Goal: Information Seeking & Learning: Learn about a topic

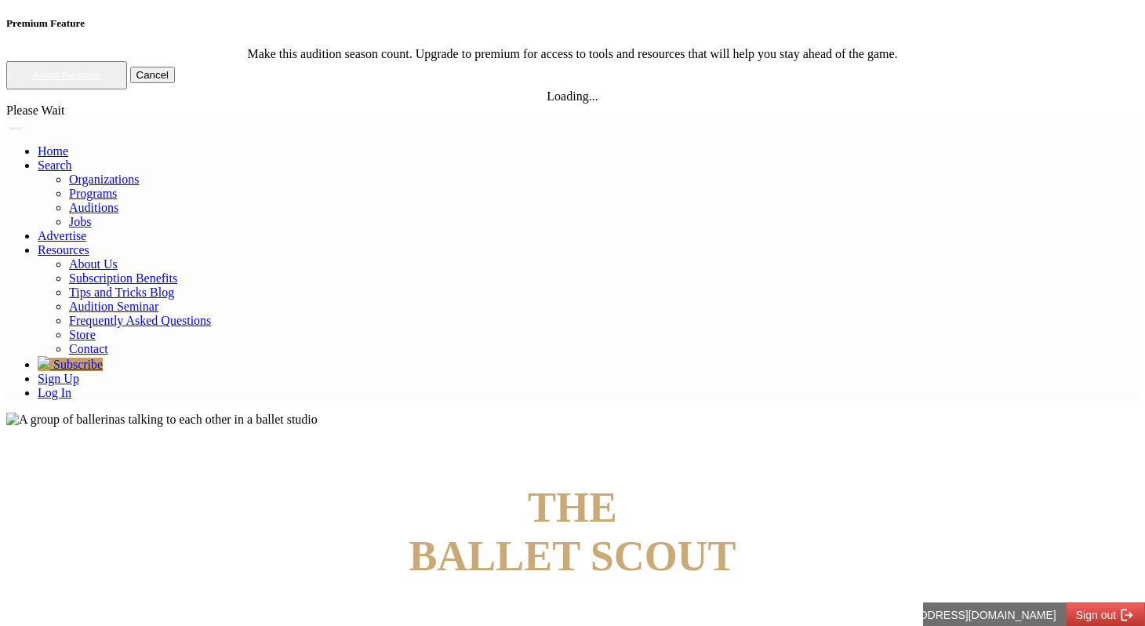
click at [71, 386] on link "Log In" at bounding box center [55, 392] width 34 height 13
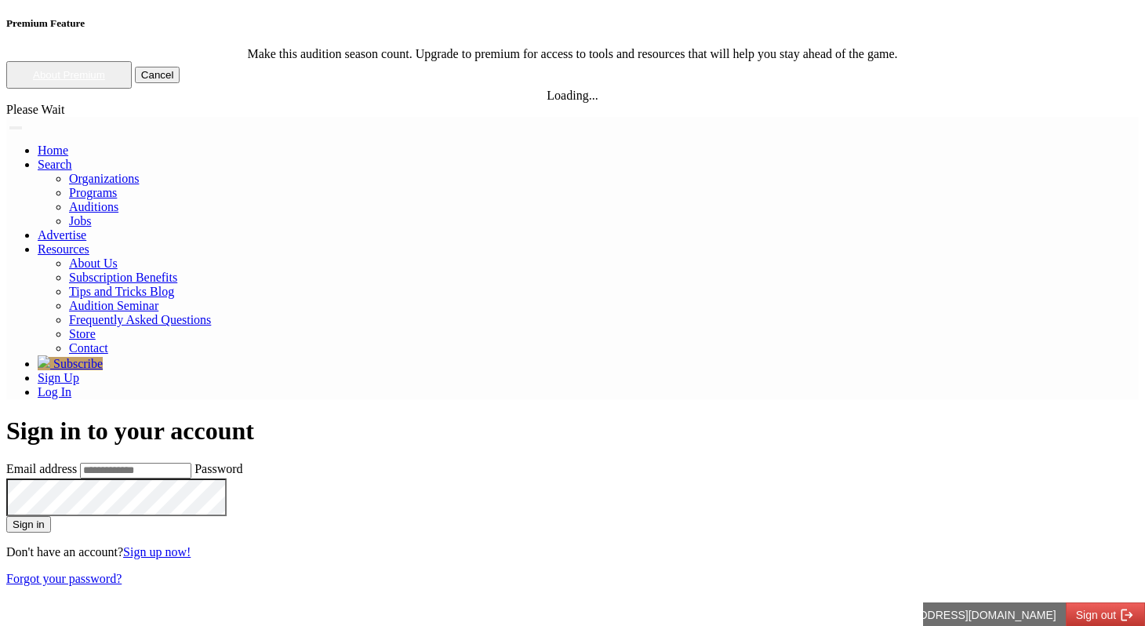
click at [191, 463] on input "Email address" at bounding box center [135, 471] width 111 height 16
click at [191, 463] on input "**********" at bounding box center [135, 471] width 111 height 16
type input "**********"
click at [6, 516] on button "Sign in" at bounding box center [28, 524] width 45 height 16
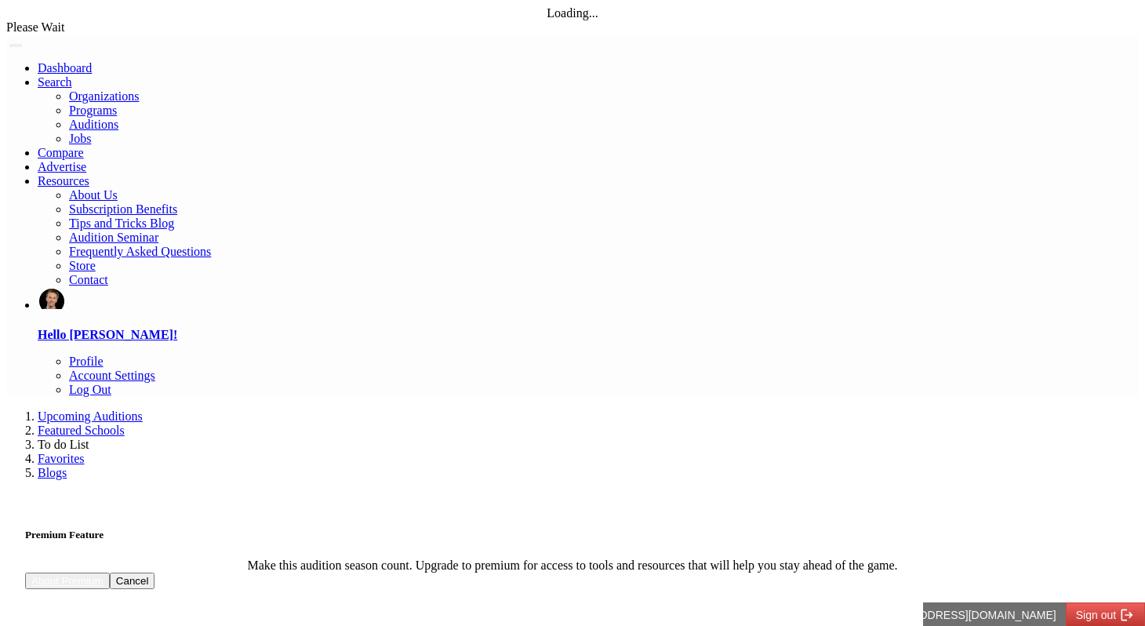
select select "*"
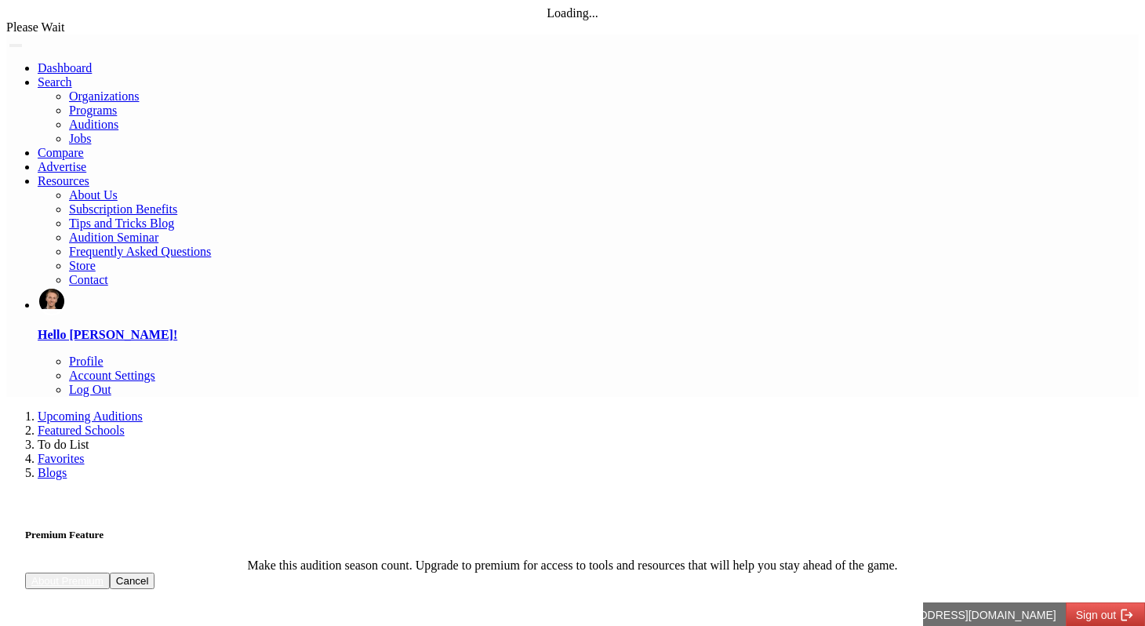
select select "*"
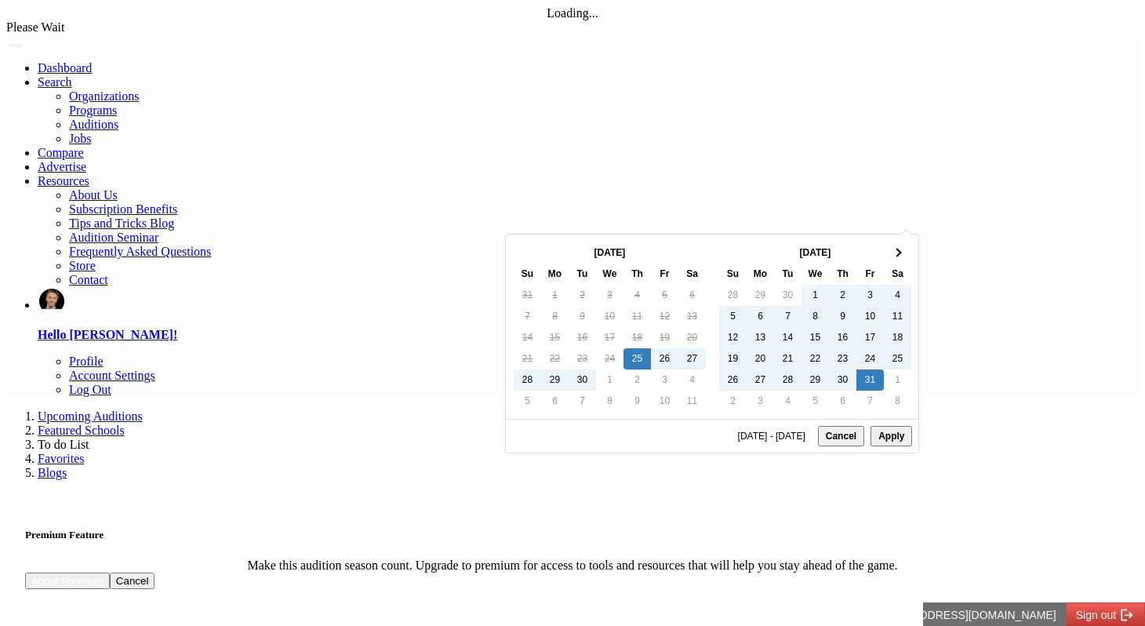
click at [894, 446] on button "Apply" at bounding box center [891, 436] width 42 height 20
type input "**********"
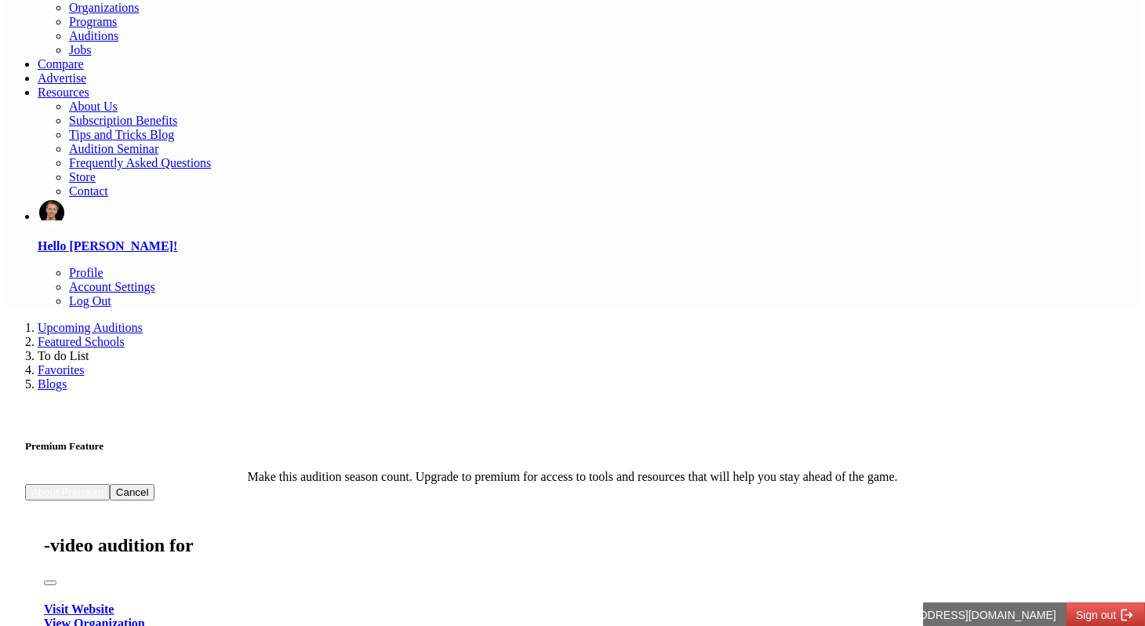
scroll to position [84, 0]
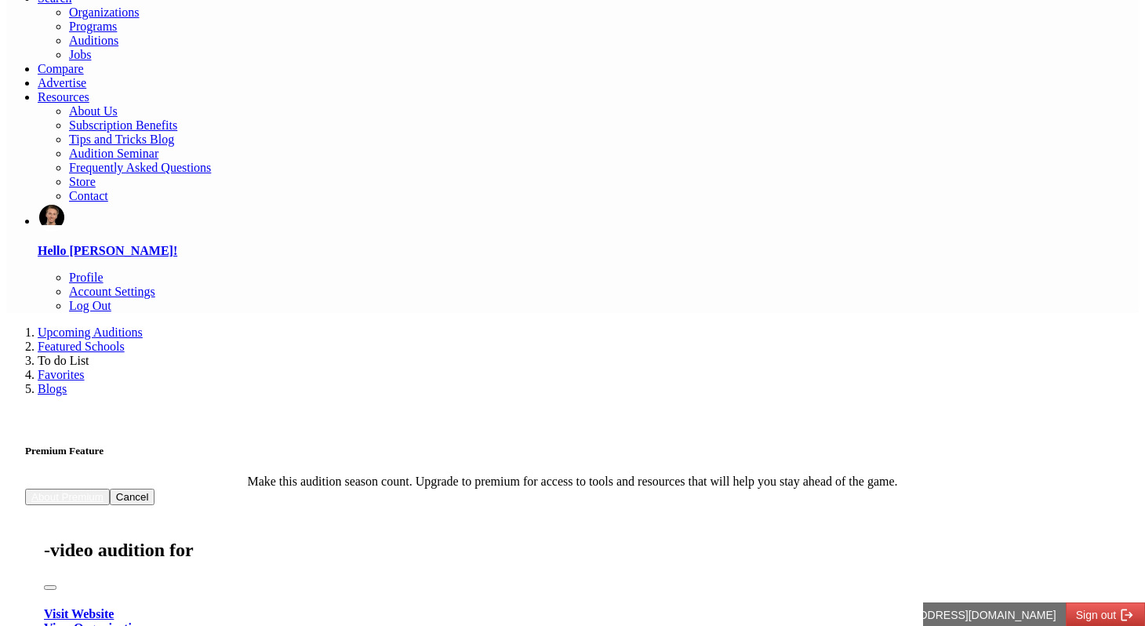
type input "**"
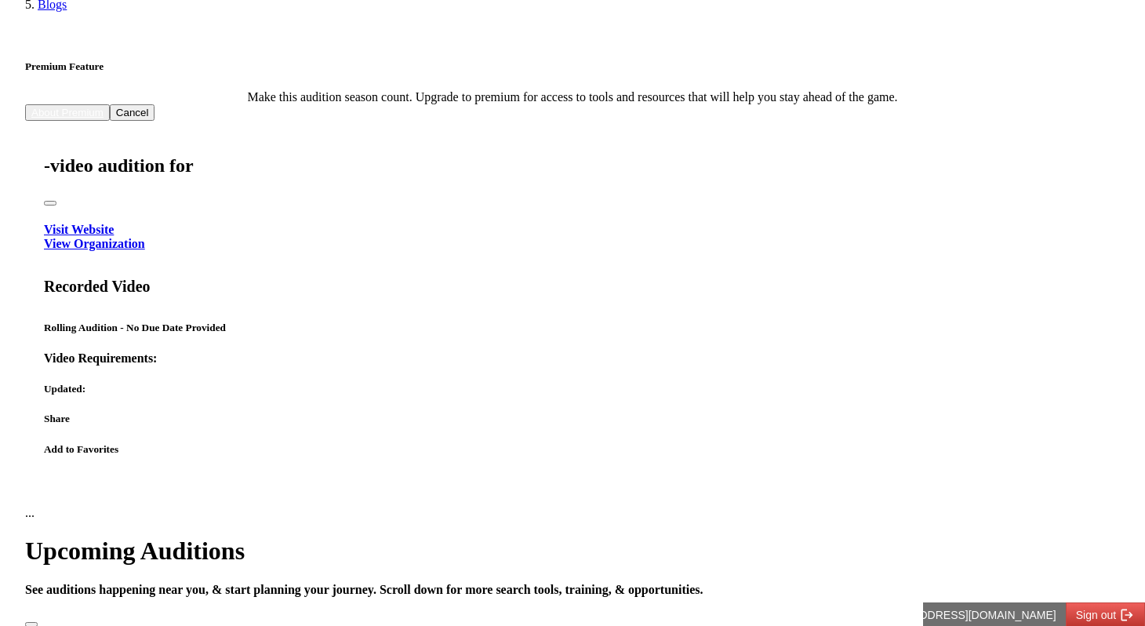
scroll to position [496, 0]
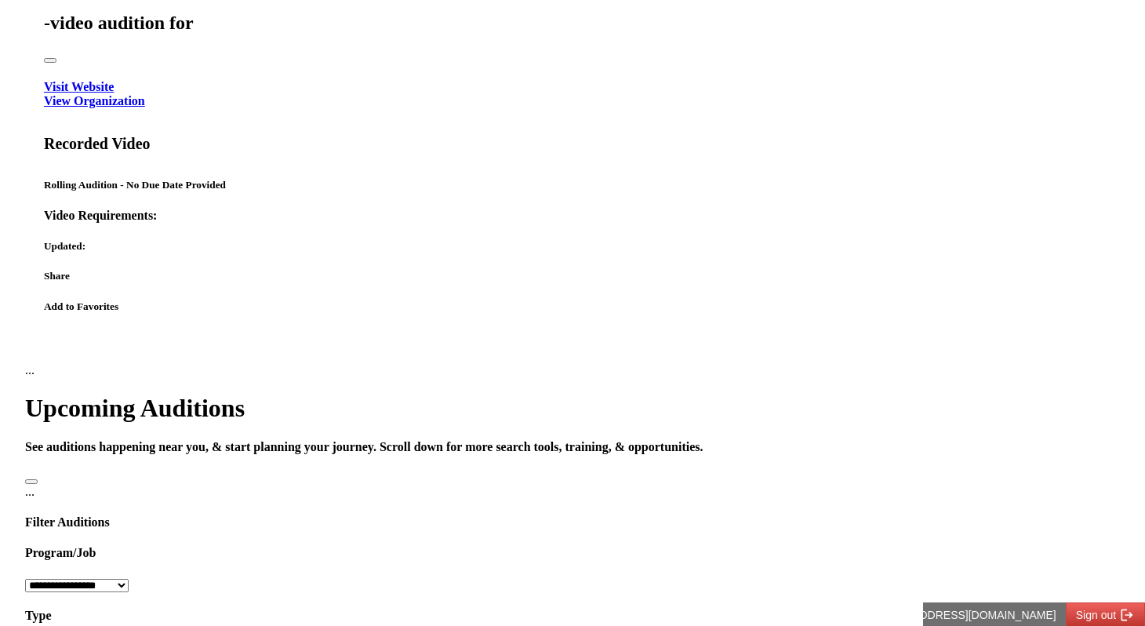
scroll to position [620, 0]
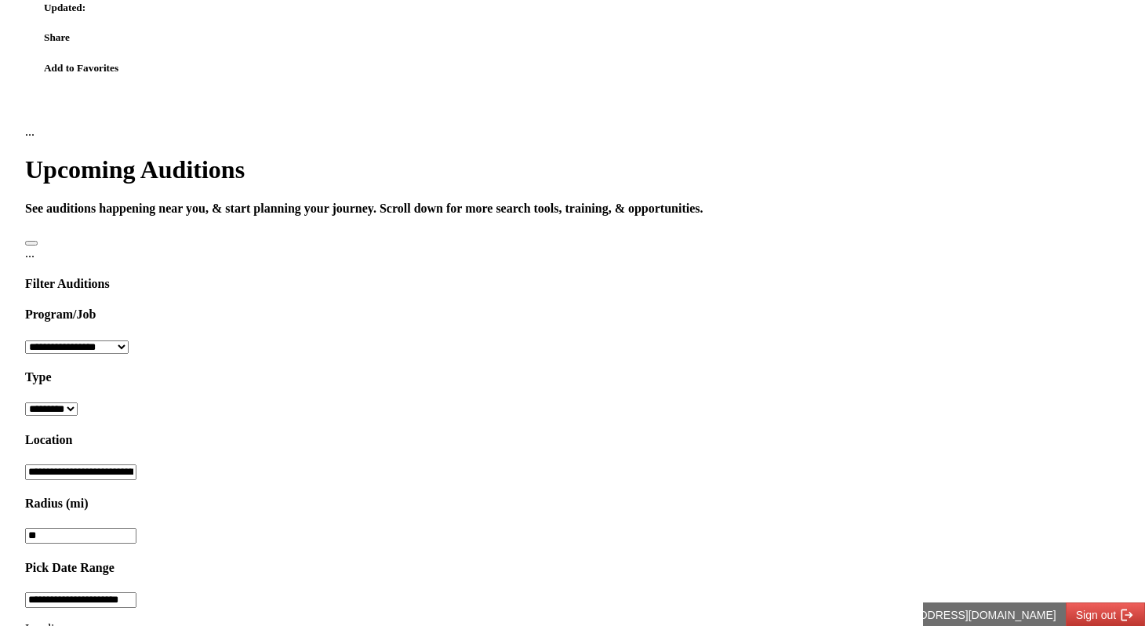
scroll to position [850, 0]
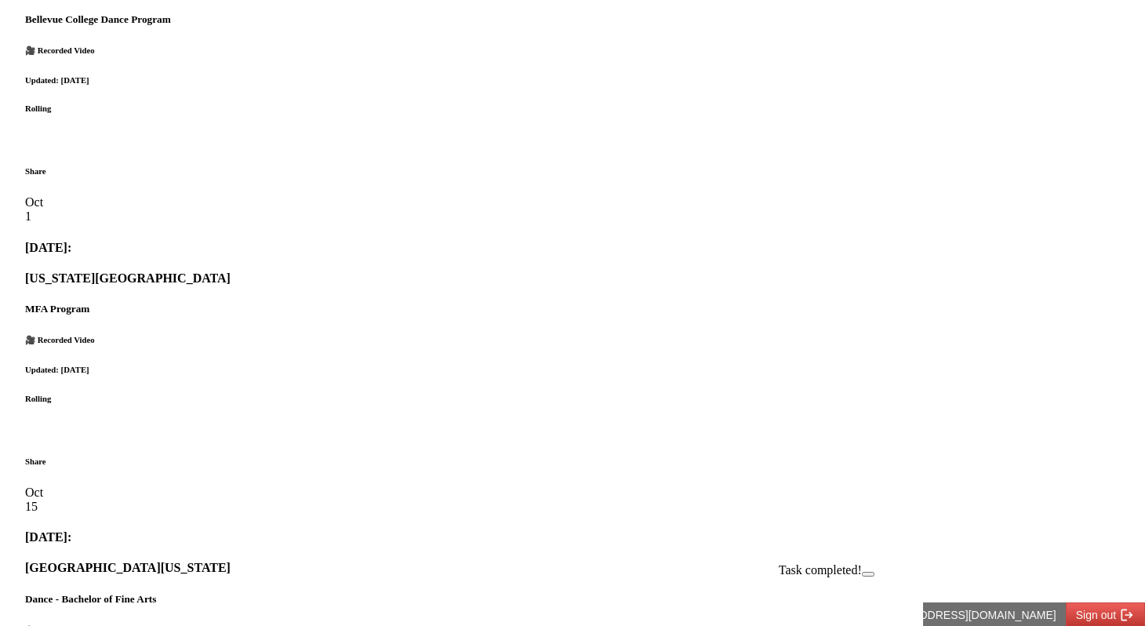
scroll to position [1557, 0]
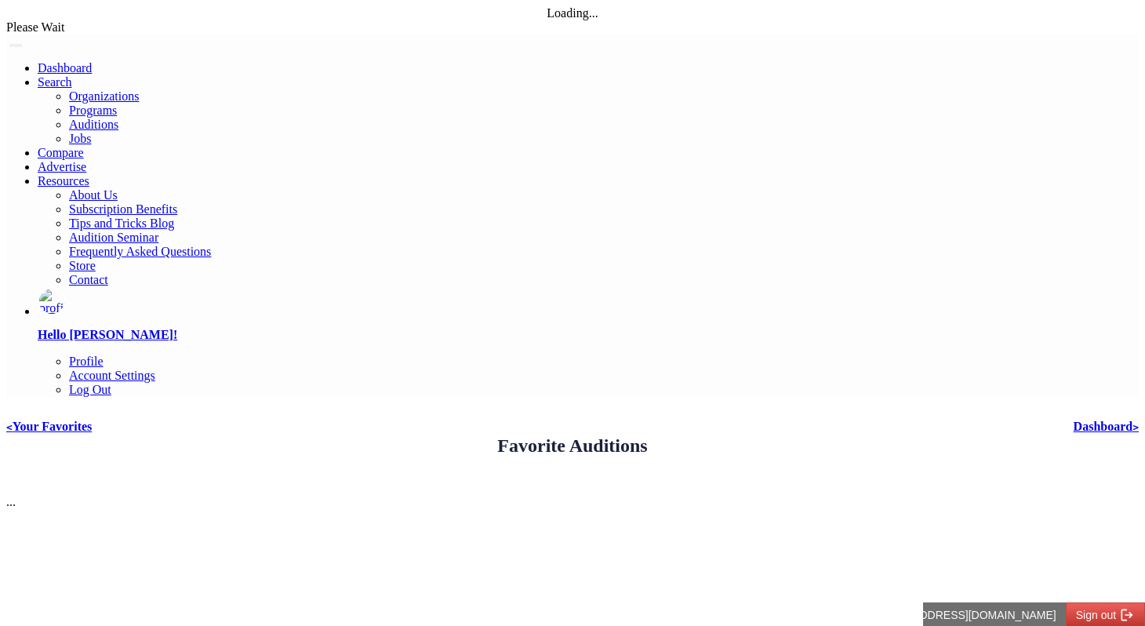
click at [1074, 420] on link "Dashboard >" at bounding box center [1106, 426] width 65 height 13
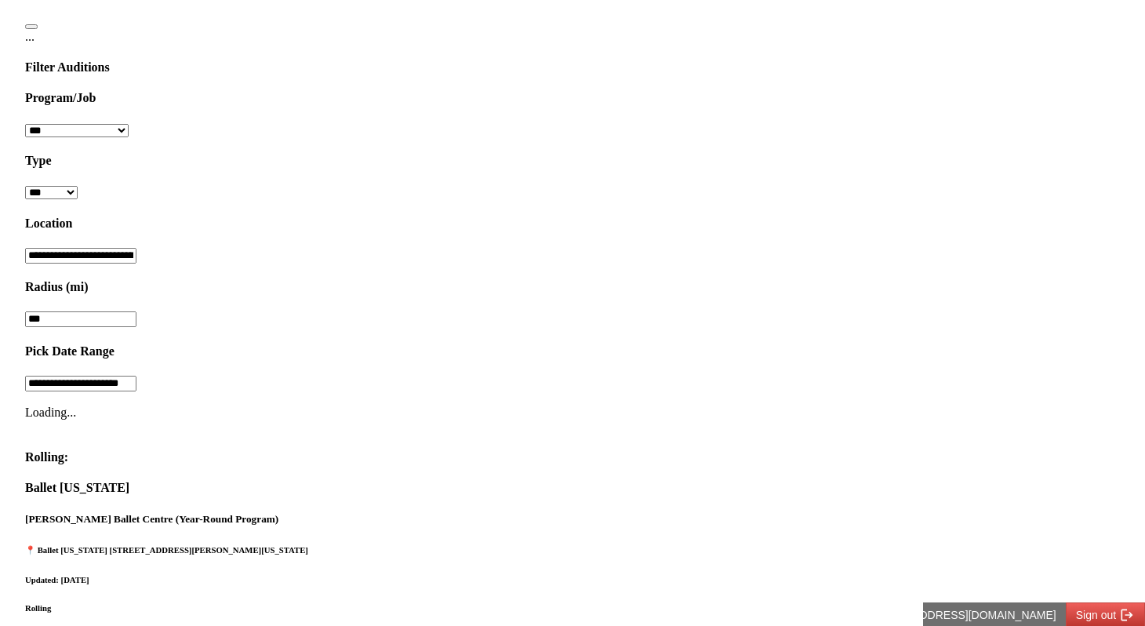
scroll to position [1207, 0]
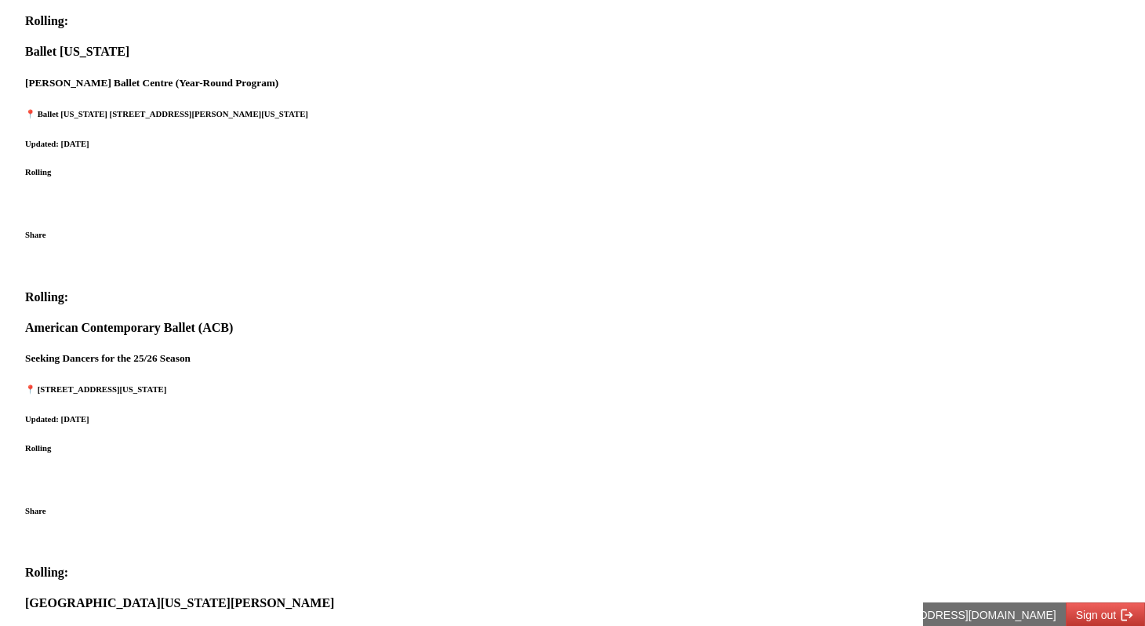
scroll to position [1517, 0]
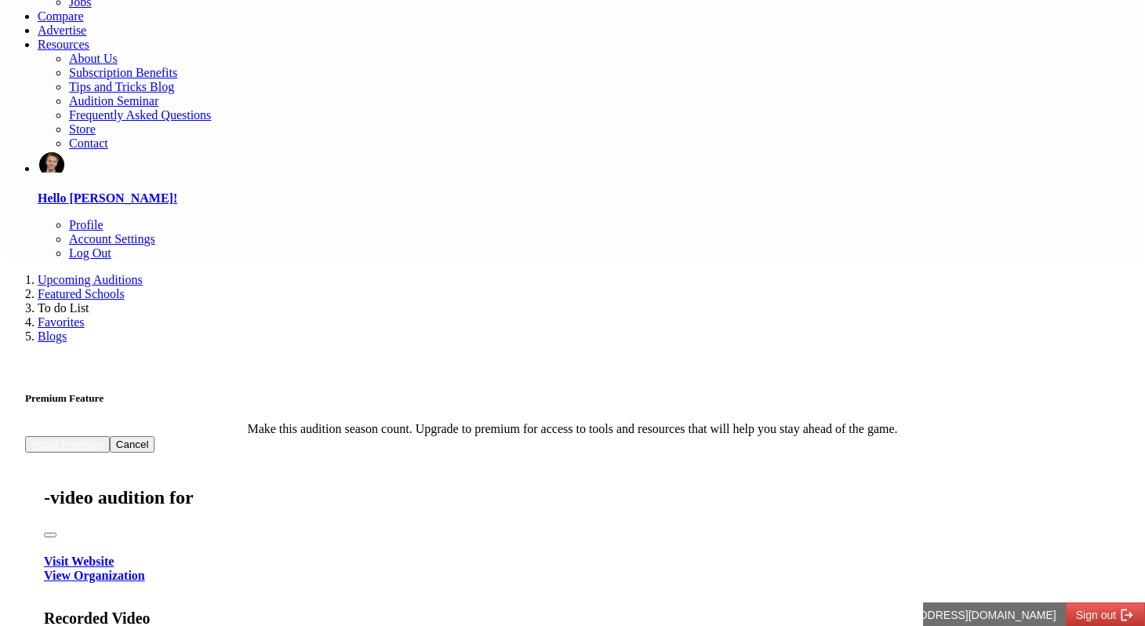
scroll to position [0, 0]
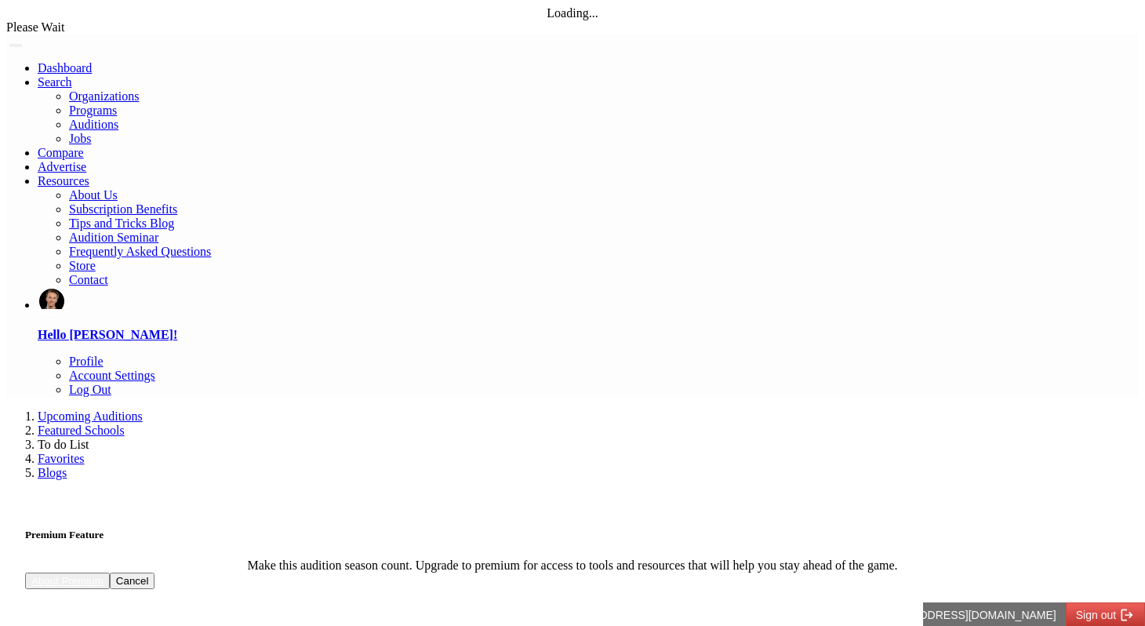
click at [124, 409] on link "Upcoming Auditions" at bounding box center [90, 415] width 105 height 13
click at [125, 423] on link "Featured Schools" at bounding box center [81, 429] width 87 height 13
click at [356, 438] on li "To do List" at bounding box center [588, 445] width 1101 height 14
click at [85, 452] on link "Favorites" at bounding box center [61, 458] width 47 height 13
click at [522, 409] on div "Upcoming Auditions Featured Schools To do List Favorites Blogs" at bounding box center [572, 444] width 1132 height 71
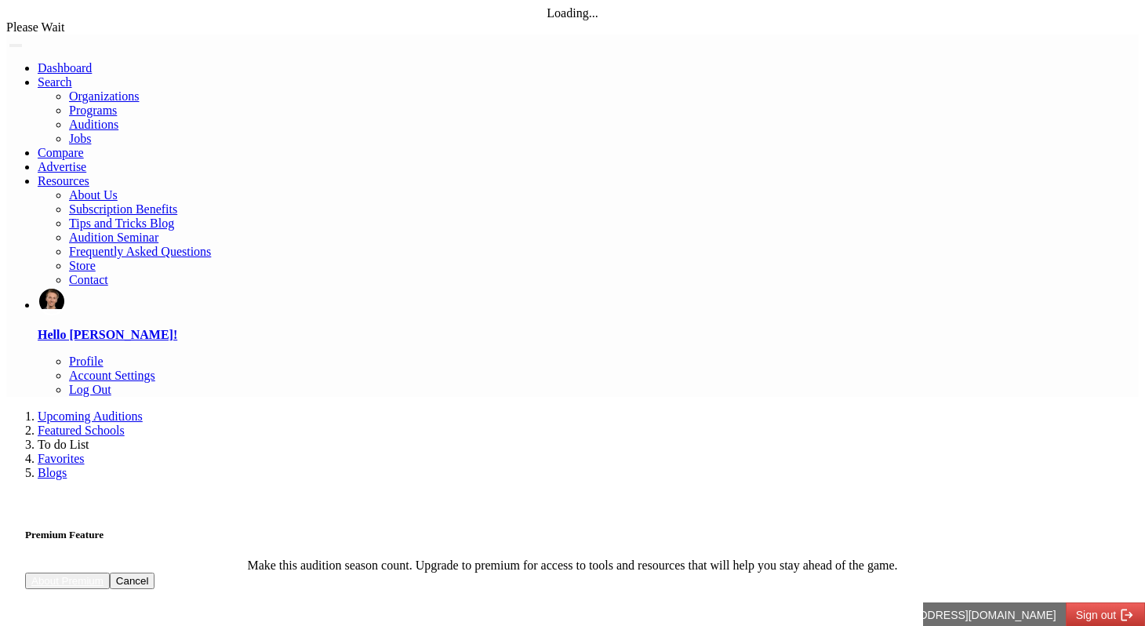
click at [67, 466] on link "Blogs" at bounding box center [52, 472] width 29 height 13
click at [125, 409] on li "Upcoming Auditions" at bounding box center [588, 416] width 1101 height 14
click at [125, 409] on link "Upcoming Auditions" at bounding box center [90, 415] width 105 height 13
click at [205, 423] on li "Featured Schools" at bounding box center [588, 430] width 1101 height 14
click at [125, 423] on link "Featured Schools" at bounding box center [81, 429] width 87 height 13
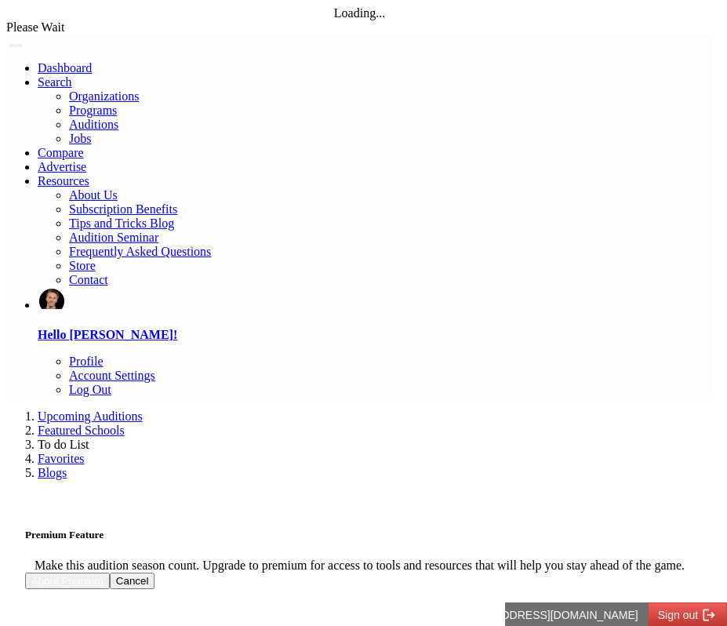
select select "*"
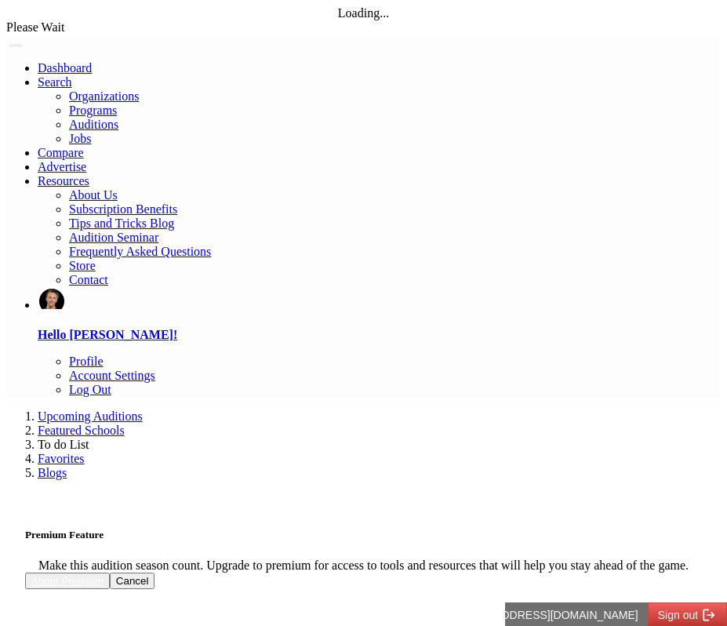
select select "*"
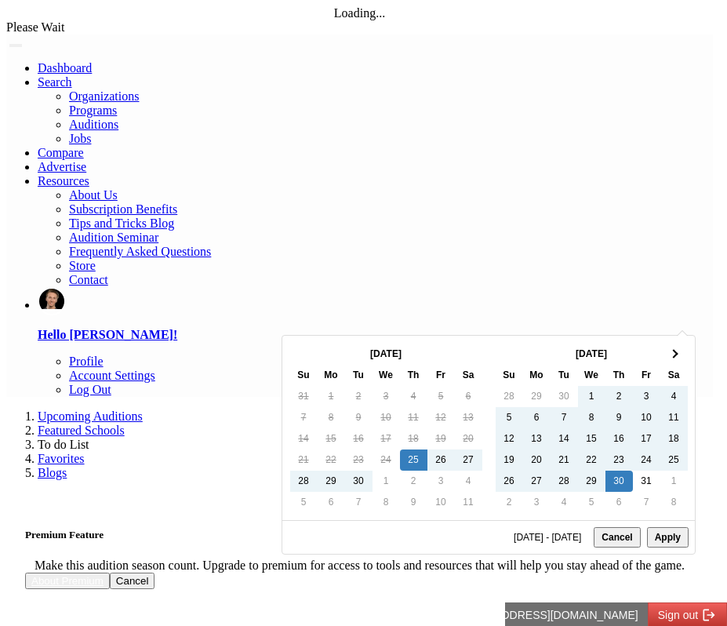
type input "**********"
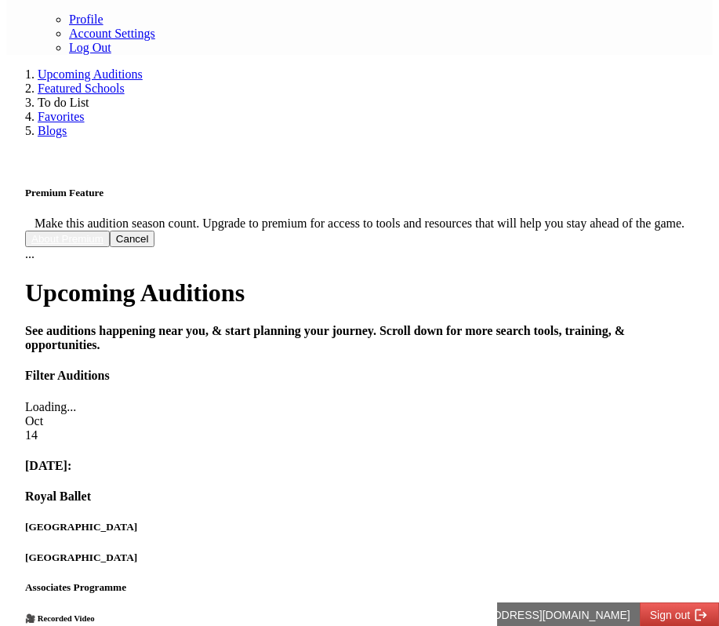
scroll to position [314, 0]
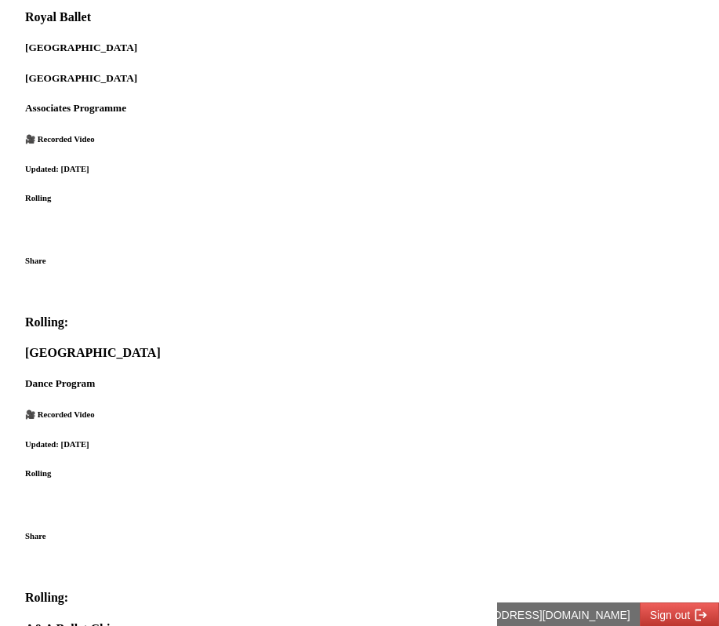
scroll to position [822, 0]
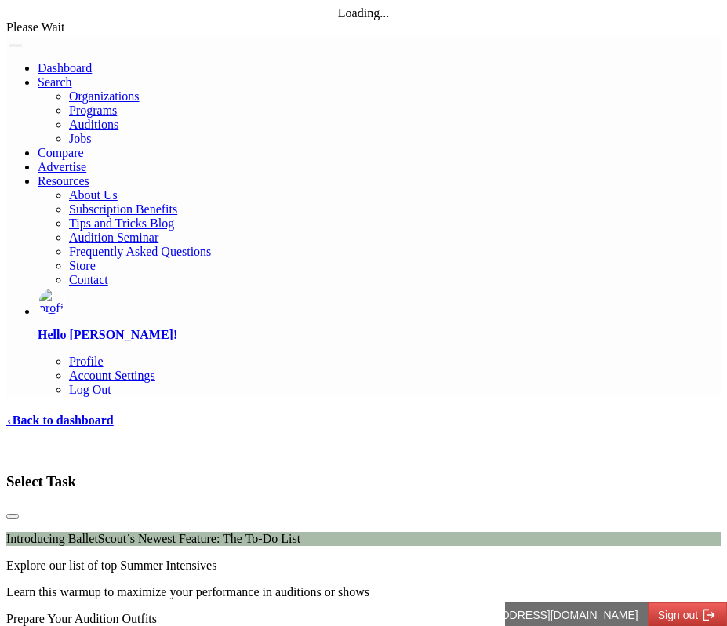
click at [114, 413] on link "‹ Back to dashboard" at bounding box center [59, 419] width 107 height 13
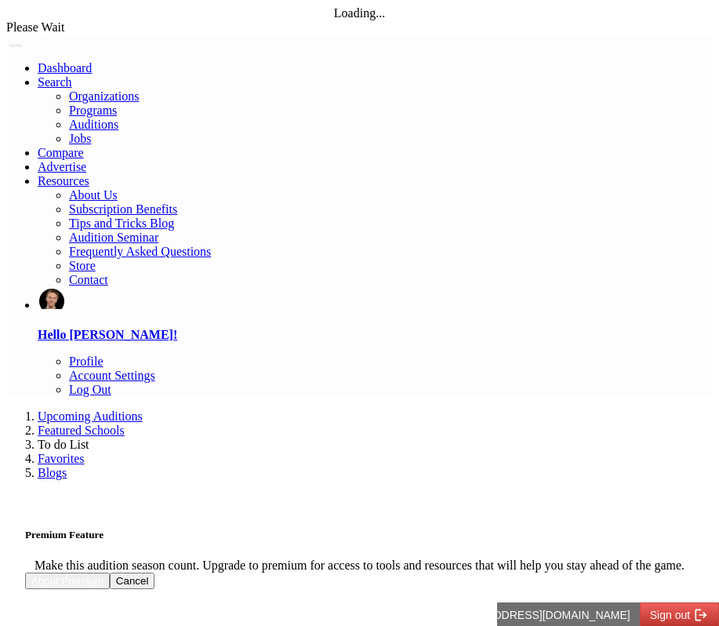
click at [85, 452] on link "Favorites" at bounding box center [61, 458] width 47 height 13
click at [67, 466] on link "Blogs" at bounding box center [52, 472] width 29 height 13
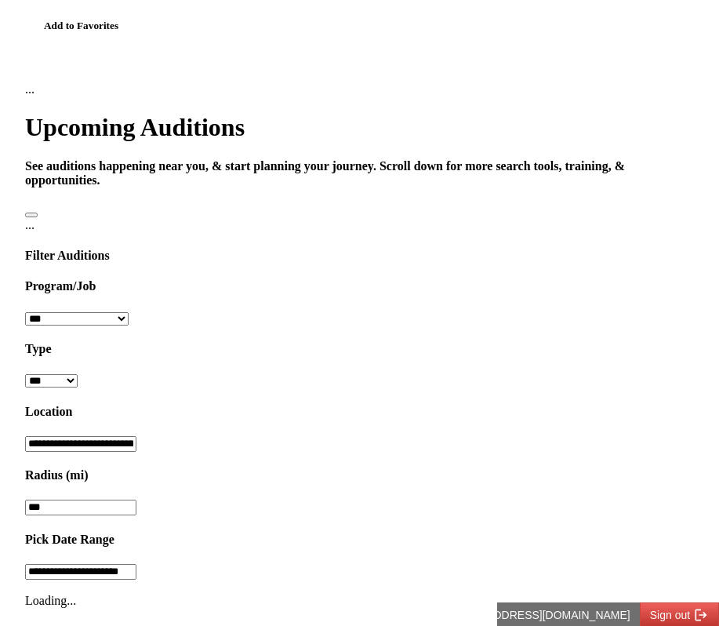
scroll to position [890, 0]
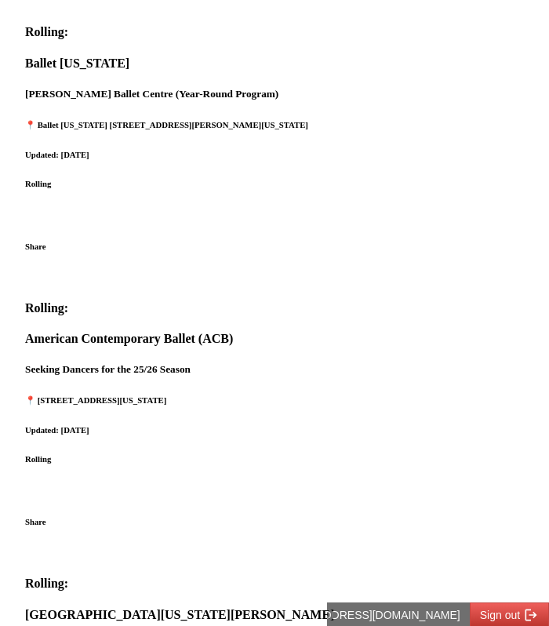
scroll to position [1294, 0]
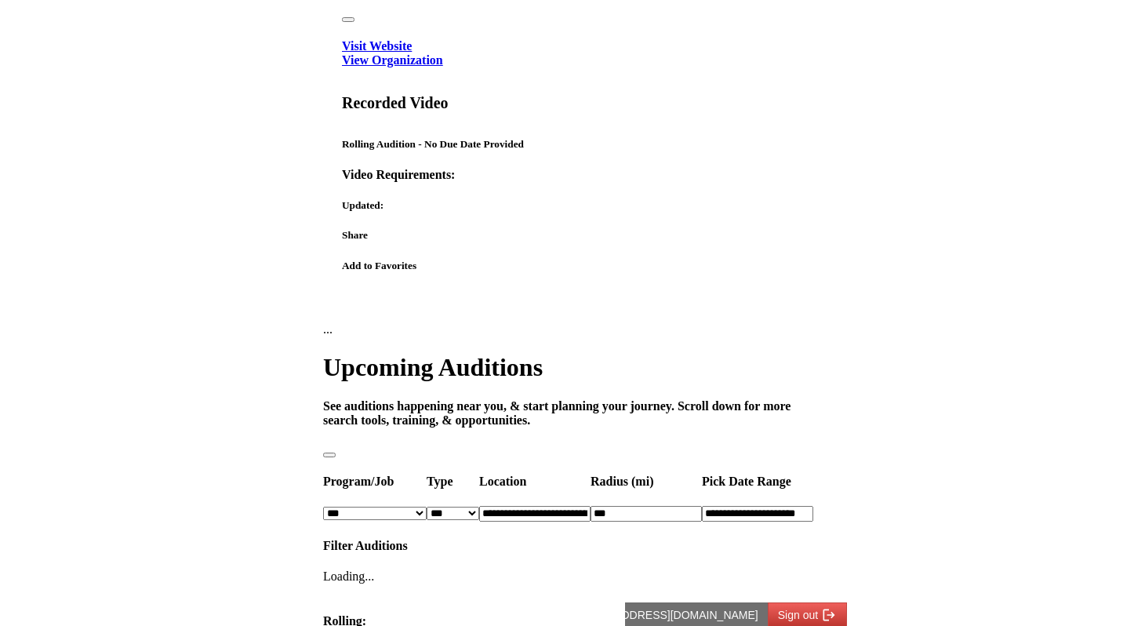
scroll to position [0, 0]
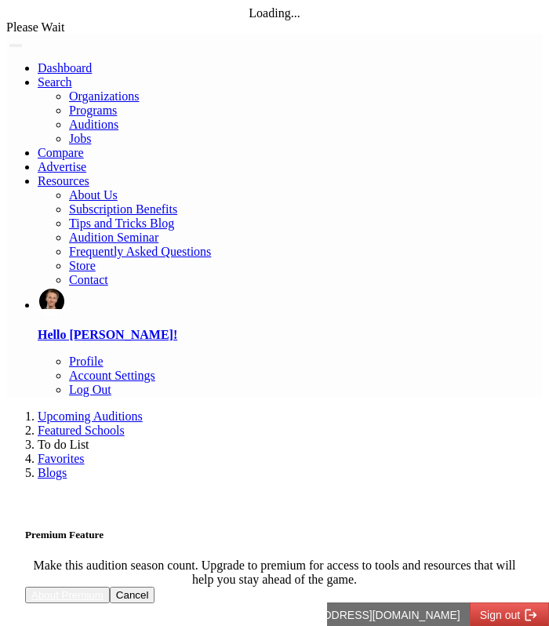
click at [125, 423] on link "Featured Schools" at bounding box center [81, 429] width 87 height 13
click at [93, 409] on nav "Upcoming Auditions Featured Schools To do List Favorites Blogs" at bounding box center [274, 444] width 536 height 71
click at [93, 409] on li "Upcoming Auditions" at bounding box center [290, 416] width 505 height 14
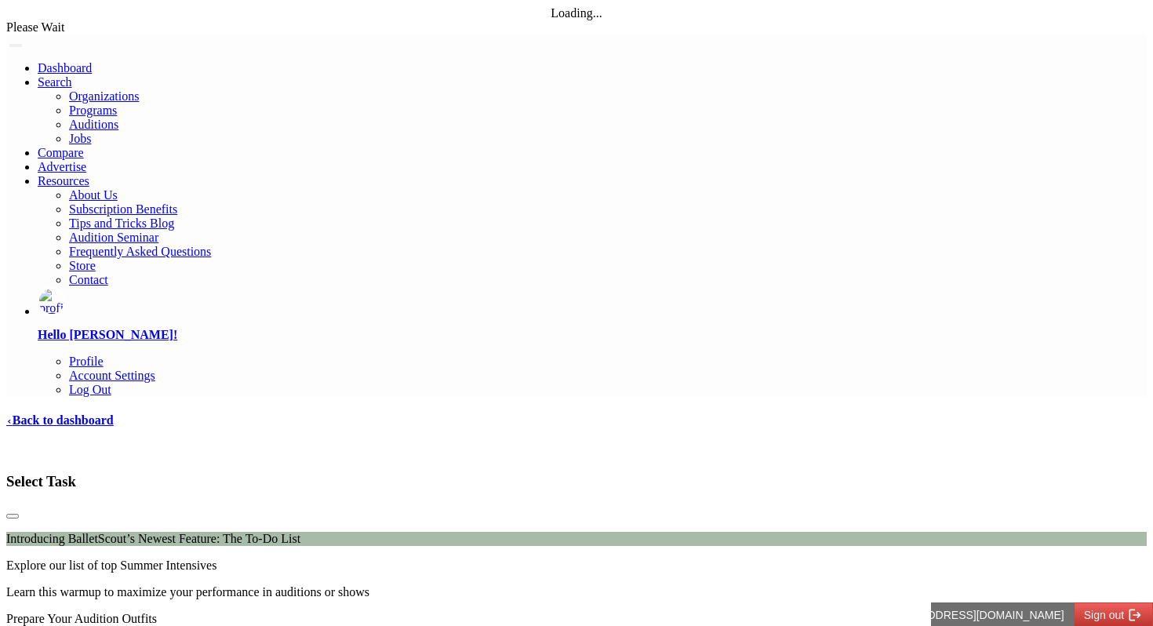
click at [147, 413] on h4 "‹ Back to dashboard" at bounding box center [576, 420] width 1140 height 14
click at [114, 413] on link "‹ Back to dashboard" at bounding box center [59, 419] width 107 height 13
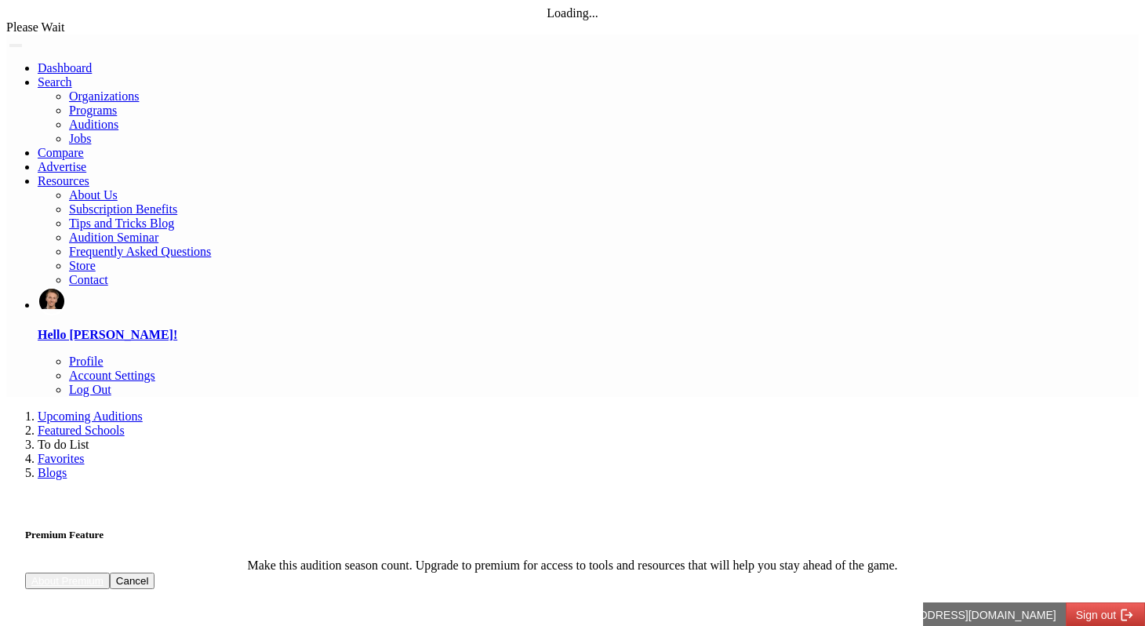
click at [378, 438] on li "To do List" at bounding box center [588, 445] width 1101 height 14
click at [85, 452] on link "Favorites" at bounding box center [61, 458] width 47 height 13
click at [466, 466] on li "Blogs" at bounding box center [588, 473] width 1101 height 14
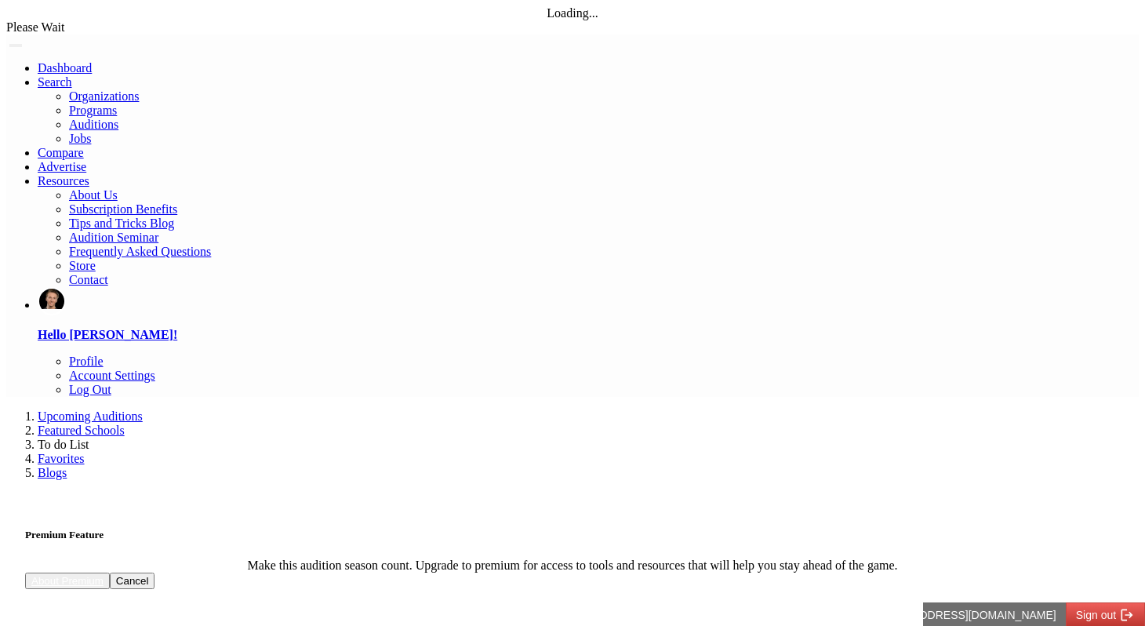
click at [480, 466] on li "Blogs" at bounding box center [588, 473] width 1101 height 14
click at [143, 409] on link "Upcoming Auditions" at bounding box center [90, 415] width 105 height 13
click at [125, 423] on link "Featured Schools" at bounding box center [81, 429] width 87 height 13
click at [425, 452] on li "Favorites" at bounding box center [588, 459] width 1101 height 14
click at [85, 452] on link "Favorites" at bounding box center [61, 458] width 47 height 13
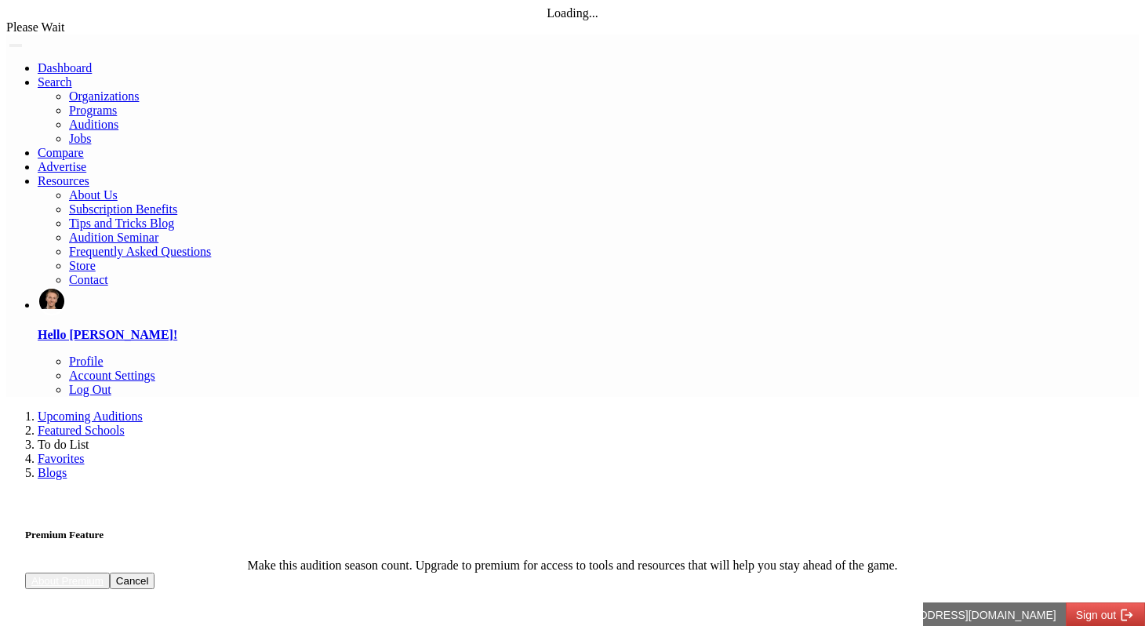
click at [67, 466] on link "Blogs" at bounding box center [52, 472] width 29 height 13
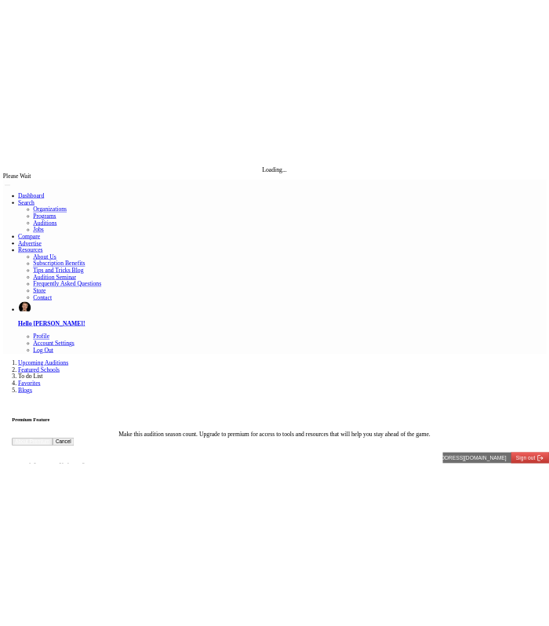
scroll to position [6, 0]
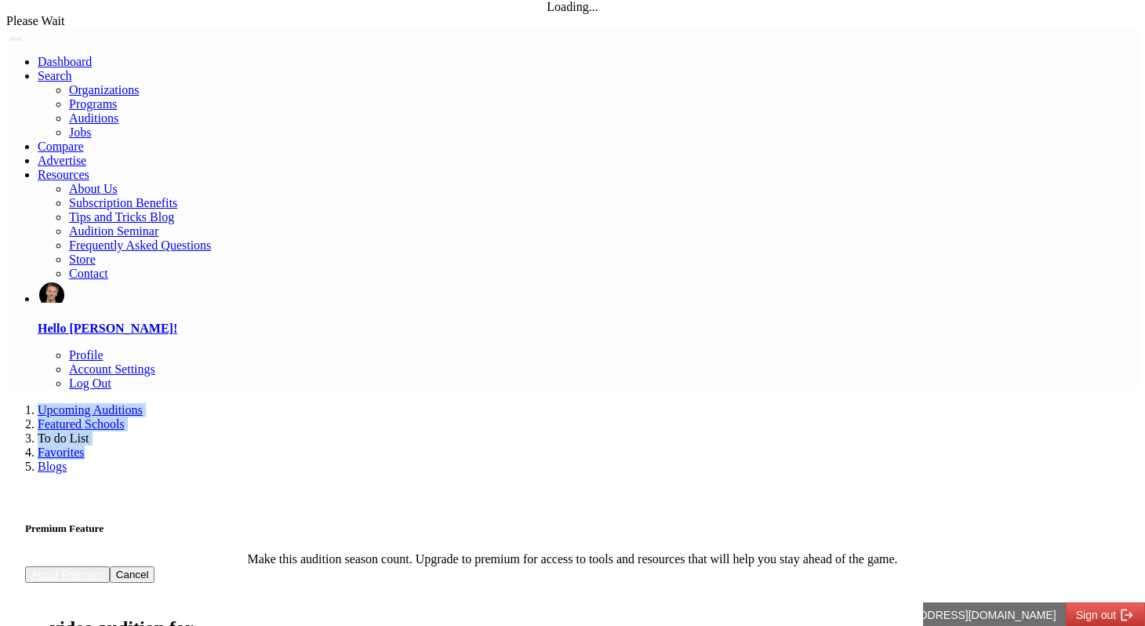
drag, startPoint x: 529, startPoint y: 64, endPoint x: 66, endPoint y: 78, distance: 463.7
click at [66, 403] on nav "Upcoming Auditions Featured Schools To do List Favorites Blogs" at bounding box center [572, 438] width 1132 height 71
click at [47, 403] on nav "Upcoming Auditions Featured Schools To do List Favorites Blogs" at bounding box center [572, 438] width 1132 height 71
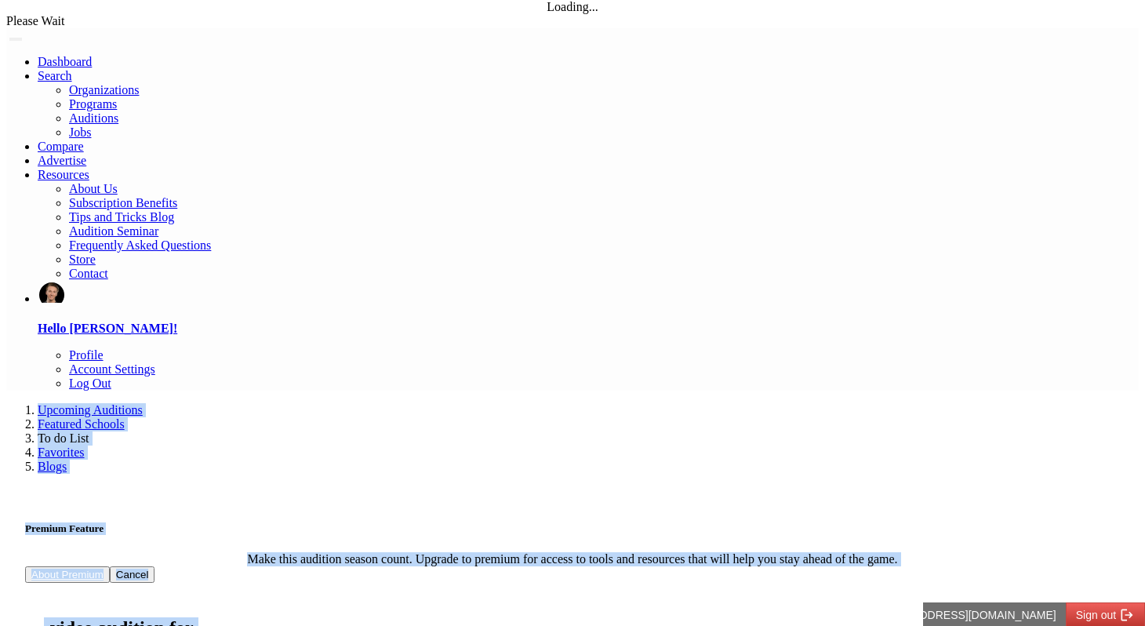
drag, startPoint x: 47, startPoint y: 78, endPoint x: 691, endPoint y: 71, distance: 643.9
click at [691, 403] on nav "Upcoming Auditions Featured Schools To do List Favorites Blogs" at bounding box center [572, 438] width 1132 height 71
click at [691, 403] on div "Upcoming Auditions Featured Schools To do List Favorites Blogs" at bounding box center [572, 438] width 1132 height 71
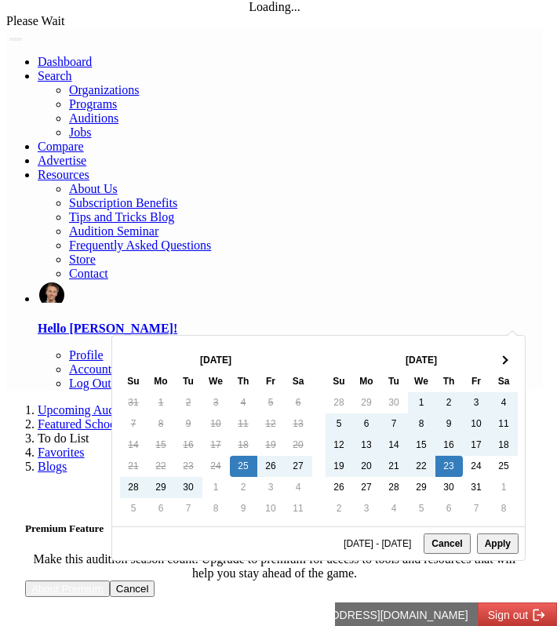
type input "**********"
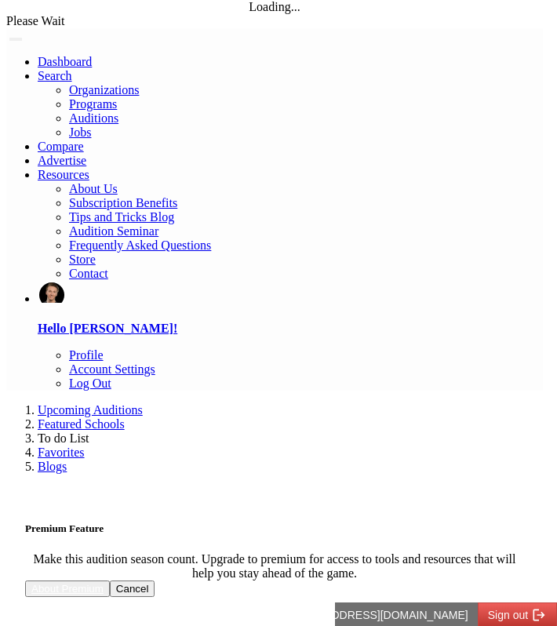
select select "*"
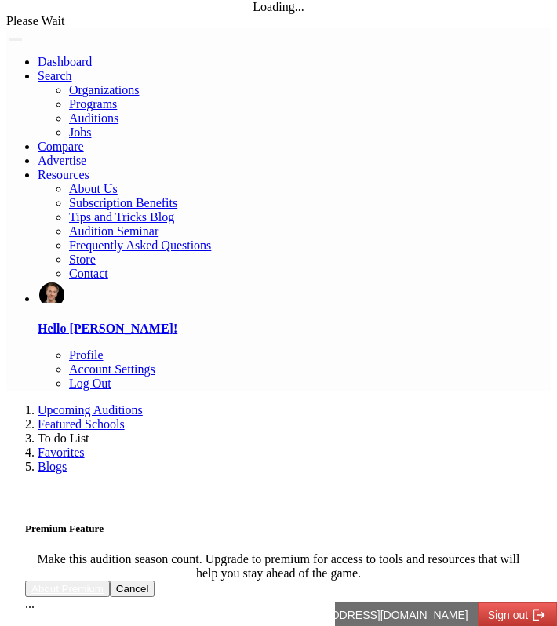
select select "*"
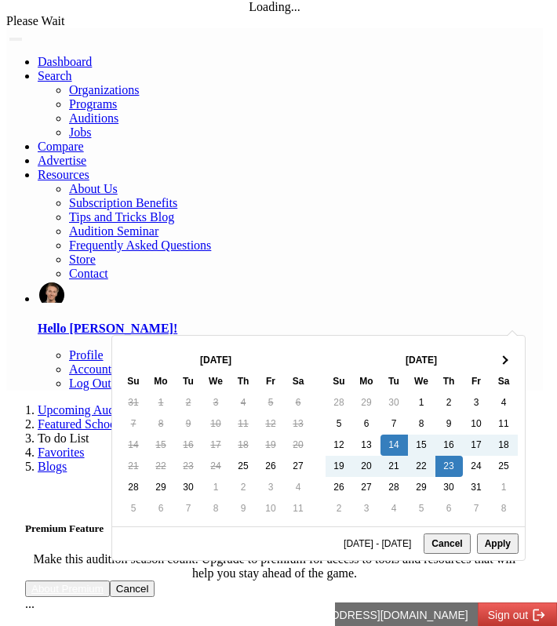
type input "**********"
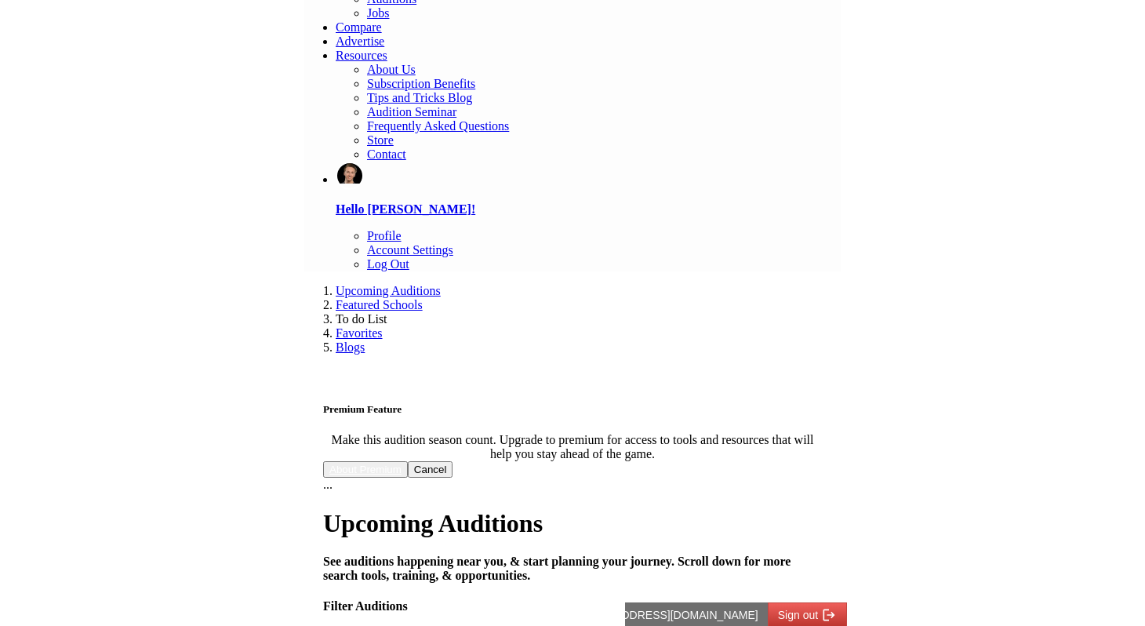
scroll to position [126, 0]
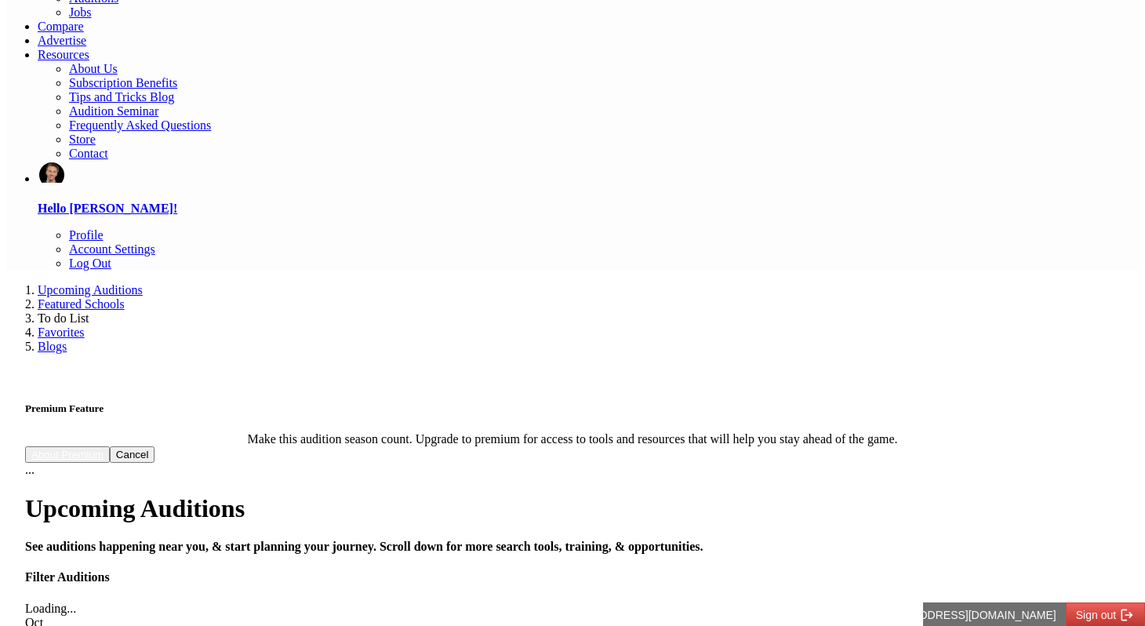
select select "*"
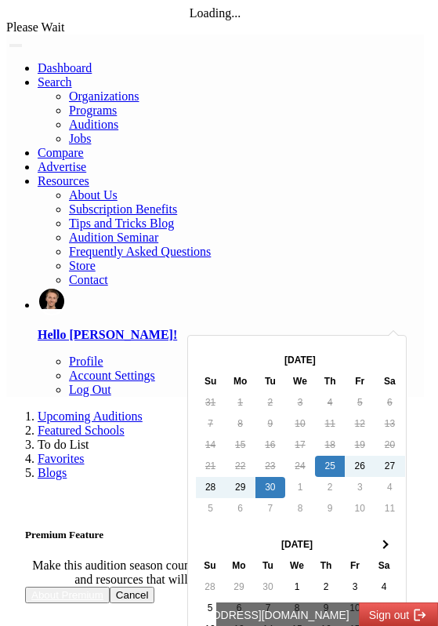
type input "**********"
